Goal: Find specific page/section: Find specific page/section

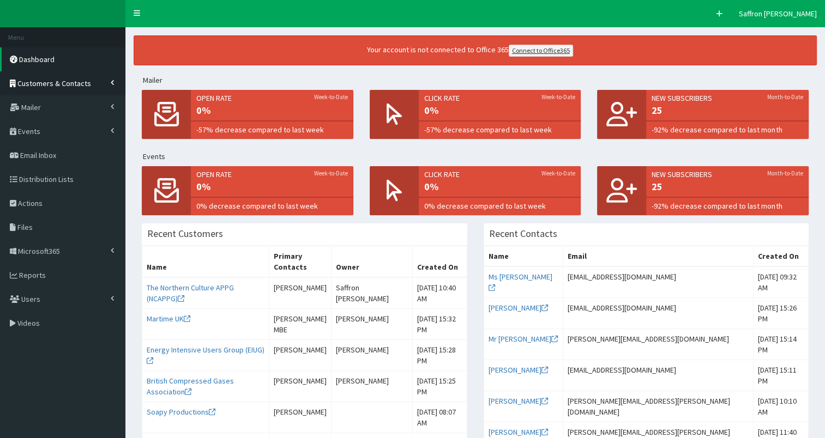
drag, startPoint x: 0, startPoint y: 0, endPoint x: 72, endPoint y: 83, distance: 109.8
click at [72, 83] on span "Customers & Contacts" at bounding box center [54, 84] width 74 height 10
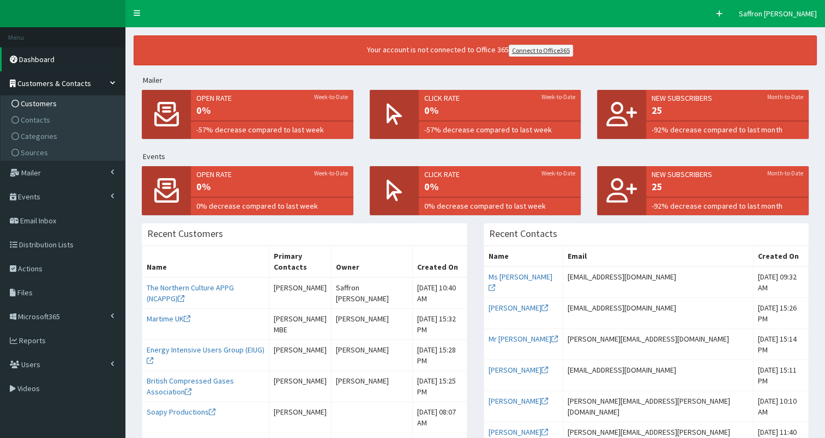
click at [35, 109] on link "Customers" at bounding box center [64, 103] width 122 height 16
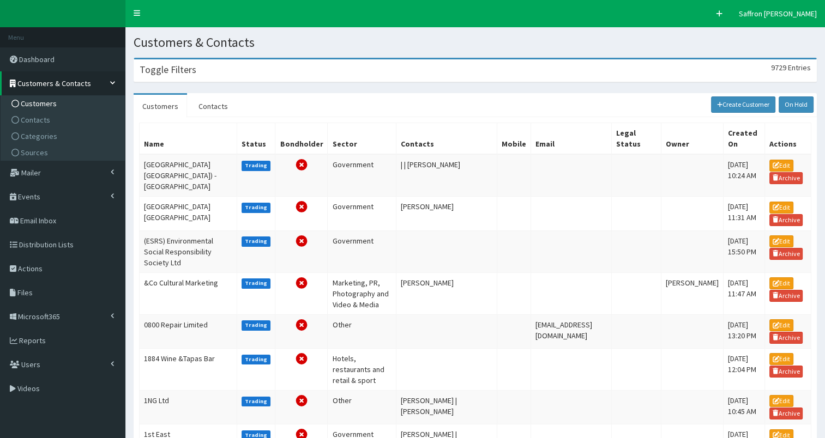
click at [231, 76] on div "Toggle Filters 9729 Entries" at bounding box center [475, 70] width 682 height 22
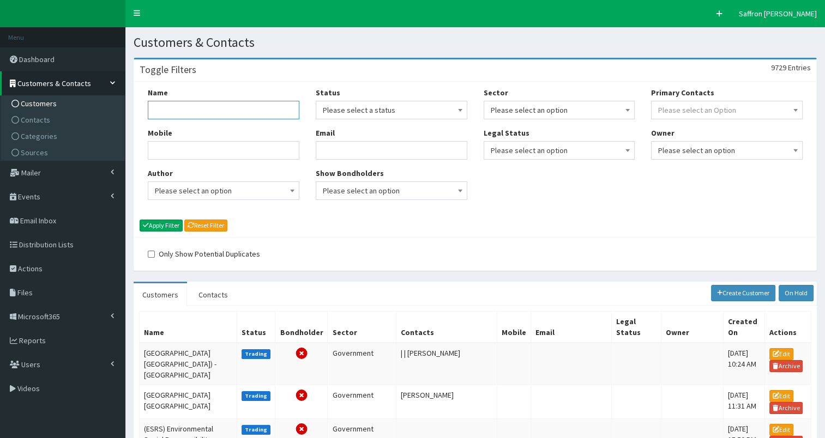
click at [195, 107] on input "Name" at bounding box center [224, 110] width 152 height 19
type input "nhs"
click at [140, 220] on button "Apply Filter" at bounding box center [161, 226] width 43 height 12
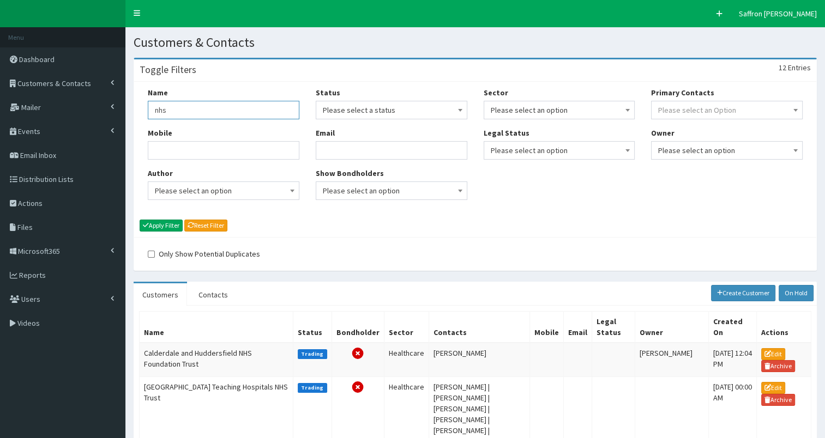
click at [246, 105] on input "nhs" at bounding box center [224, 110] width 152 height 19
type input "nhs humber"
click at [140, 220] on button "Apply Filter" at bounding box center [161, 226] width 43 height 12
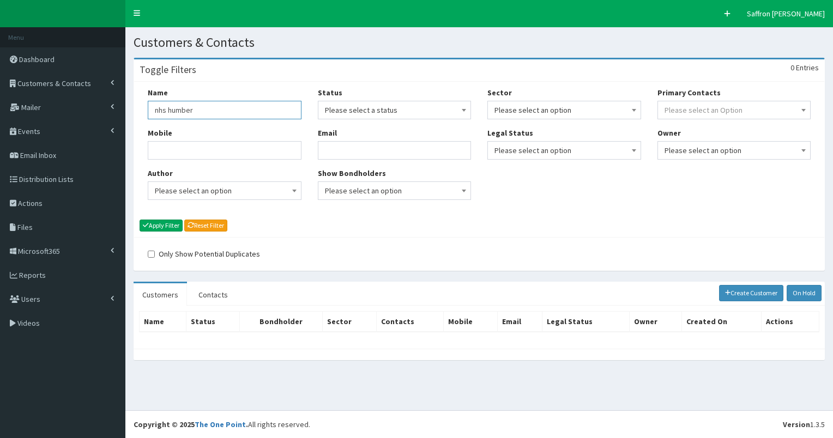
drag, startPoint x: 201, startPoint y: 110, endPoint x: 131, endPoint y: 99, distance: 70.7
click at [131, 99] on section "Toggle Filters 0 Entries Name nhs humber Mobile Author Please select an option …" at bounding box center [479, 215] width 708 height 330
paste input "NHS Humber Health Partnership"
type input "NHS Humber Health Partnership"
click at [166, 221] on button "Apply Filter" at bounding box center [161, 226] width 43 height 12
